Goal: Task Accomplishment & Management: Manage account settings

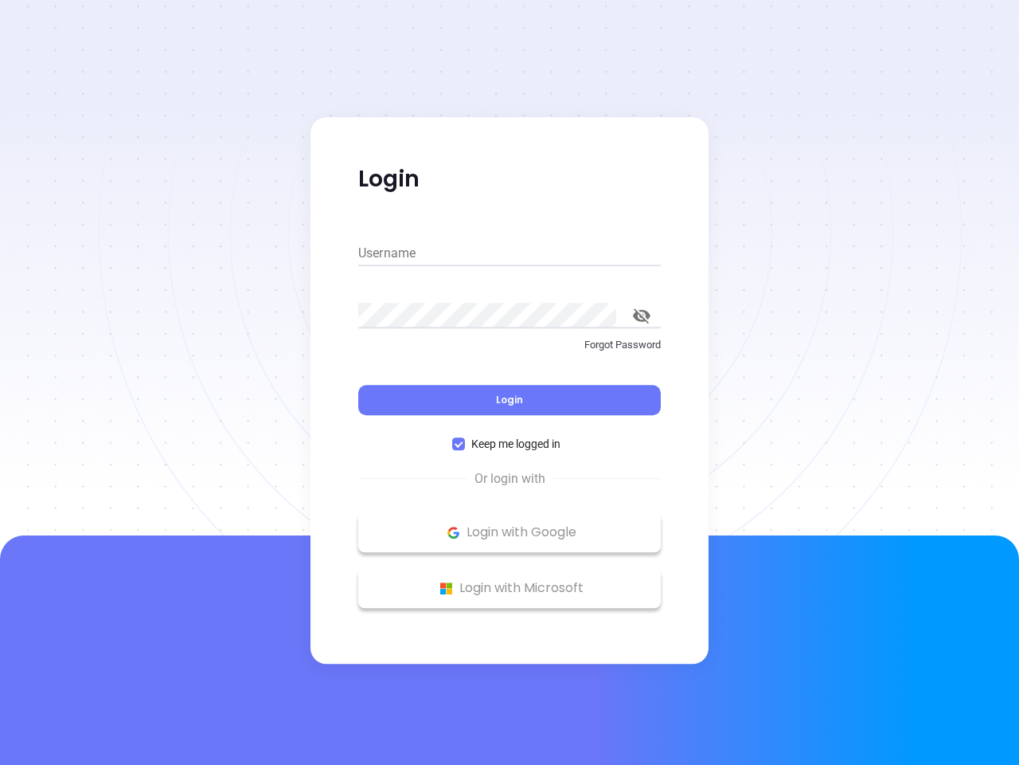
click at [510, 382] on div "Login" at bounding box center [509, 390] width 303 height 49
click at [510, 253] on input "Username" at bounding box center [509, 253] width 303 height 25
click at [642, 315] on icon "toggle password visibility" at bounding box center [642, 315] width 18 height 15
click at [510, 400] on span "Login" at bounding box center [509, 400] width 27 height 14
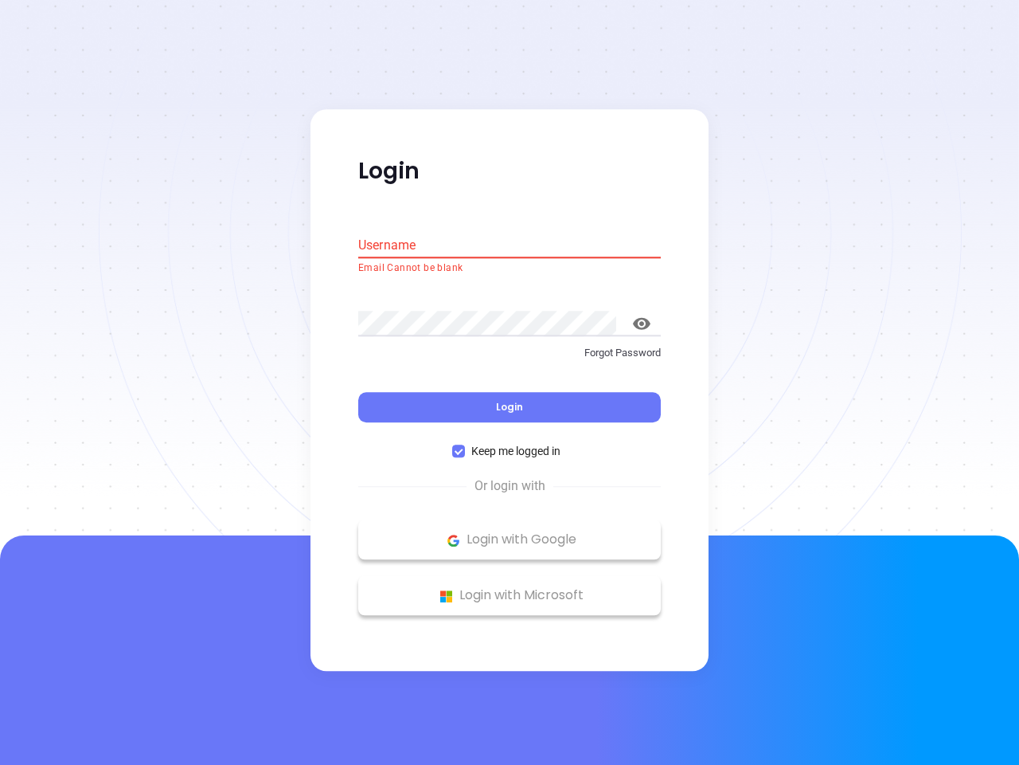
click at [510, 444] on span "Keep me logged in" at bounding box center [516, 452] width 102 height 18
click at [465, 445] on input "Keep me logged in" at bounding box center [458, 451] width 13 height 13
checkbox input "false"
click at [510, 532] on p "Login with Google" at bounding box center [509, 540] width 287 height 24
click at [510, 588] on p "Login with Microsoft" at bounding box center [509, 596] width 287 height 24
